Goal: Task Accomplishment & Management: Use online tool/utility

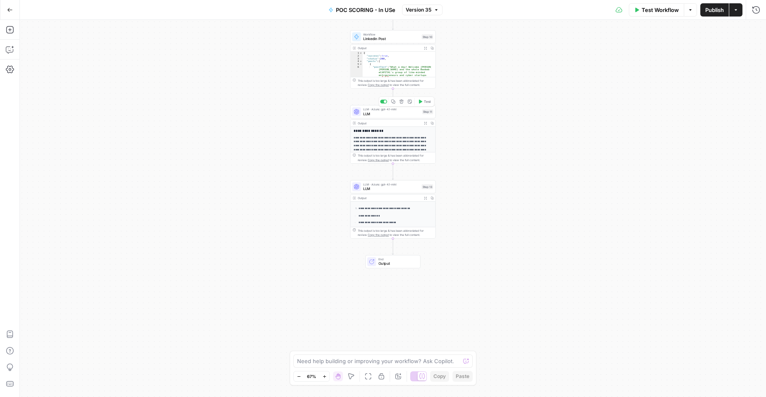
click at [384, 116] on span "LLM" at bounding box center [391, 113] width 57 height 5
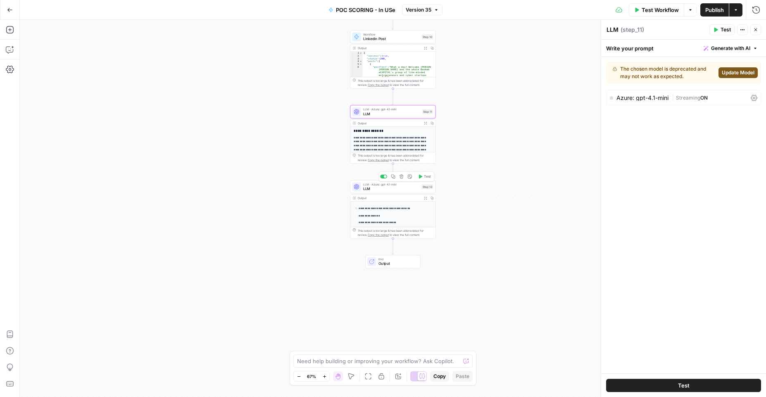
click at [391, 192] on div "LLM · Azure: gpt-4.1-mini LLM Step 13 Copy step Delete step Add Note Test" at bounding box center [392, 186] width 85 height 13
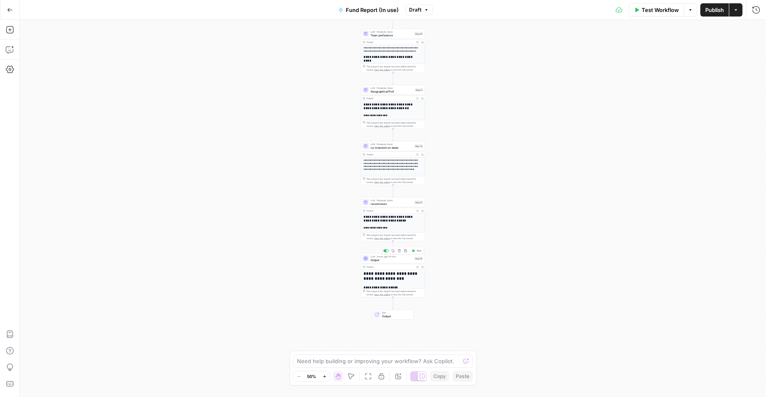
click at [396, 258] on span "Output" at bounding box center [391, 260] width 42 height 4
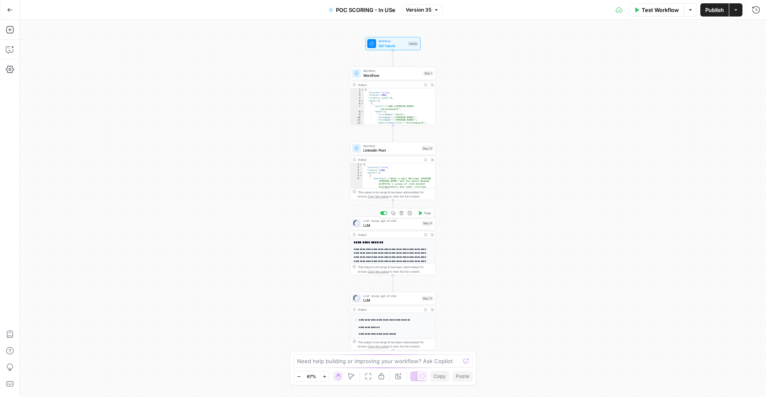
click at [397, 225] on span "LLM" at bounding box center [391, 225] width 57 height 5
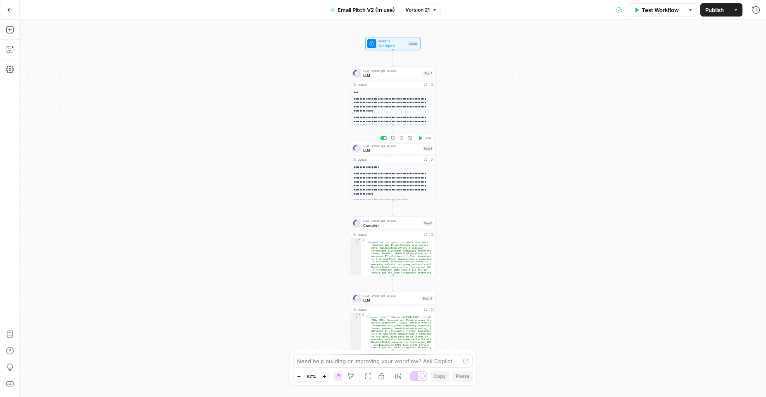
click at [389, 147] on span "LLM" at bounding box center [391, 149] width 57 height 5
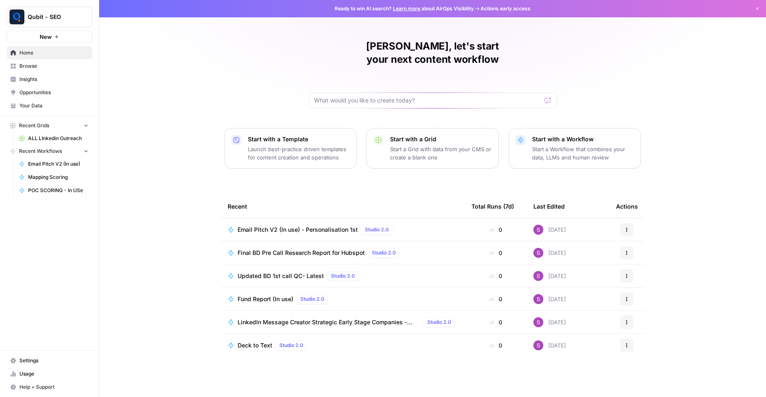
click at [47, 376] on span "Usage" at bounding box center [53, 373] width 69 height 7
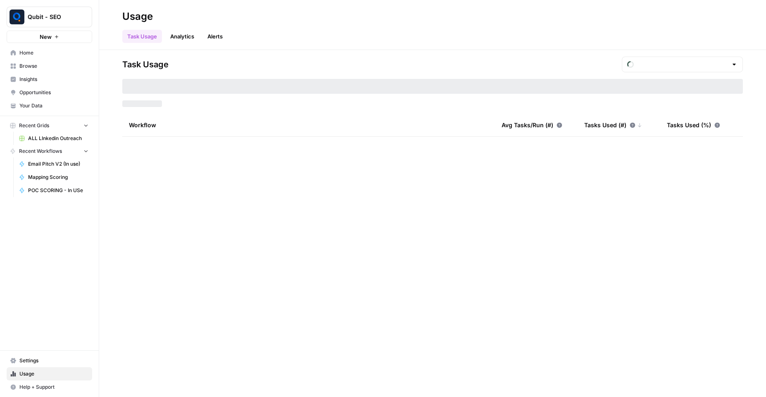
type input "September Included Tasks"
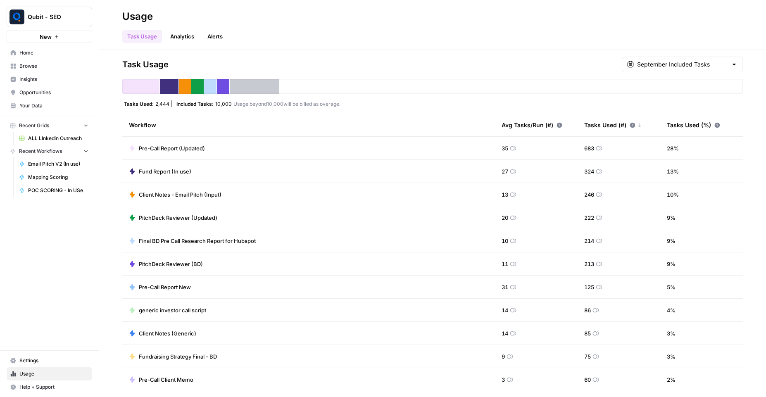
click at [38, 54] on span "Home" at bounding box center [53, 52] width 69 height 7
